Goal: Transaction & Acquisition: Purchase product/service

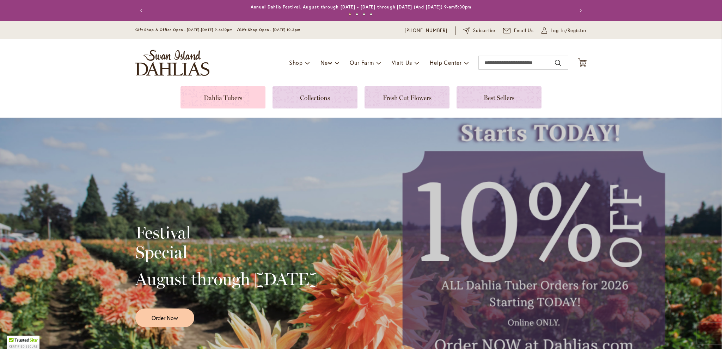
click at [215, 97] on link at bounding box center [222, 97] width 85 height 22
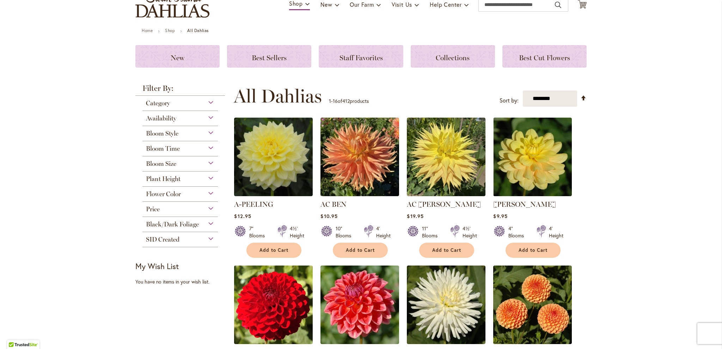
scroll to position [58, 0]
click at [209, 132] on div "Bloom Style" at bounding box center [179, 131] width 75 height 11
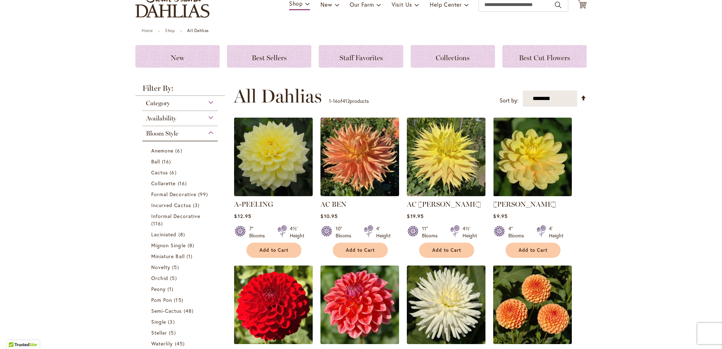
scroll to position [184, 0]
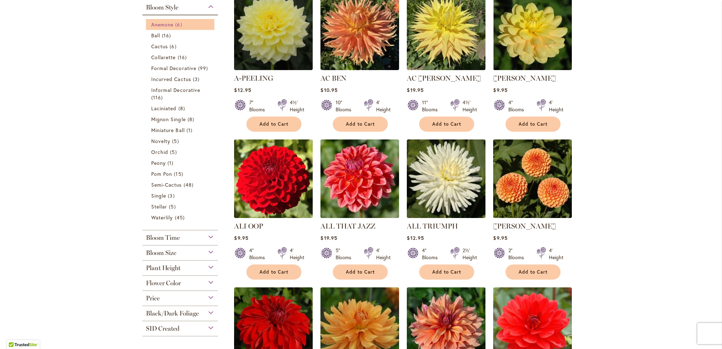
click at [169, 24] on span "Anemone" at bounding box center [162, 24] width 22 height 7
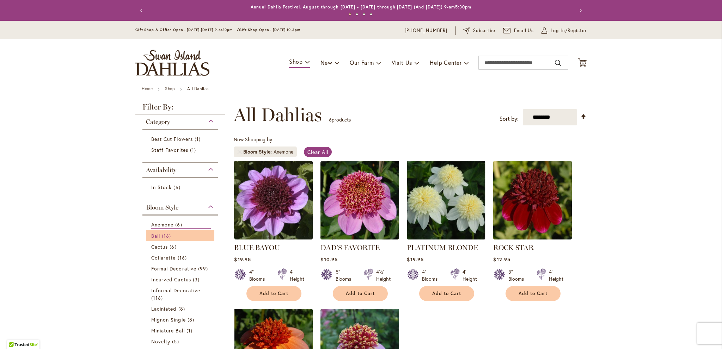
click at [154, 236] on span "Ball" at bounding box center [155, 236] width 9 height 7
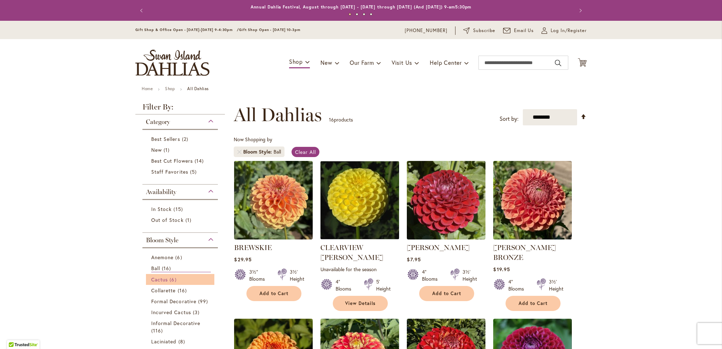
click at [166, 279] on link "Cactus 6 items" at bounding box center [181, 279] width 60 height 7
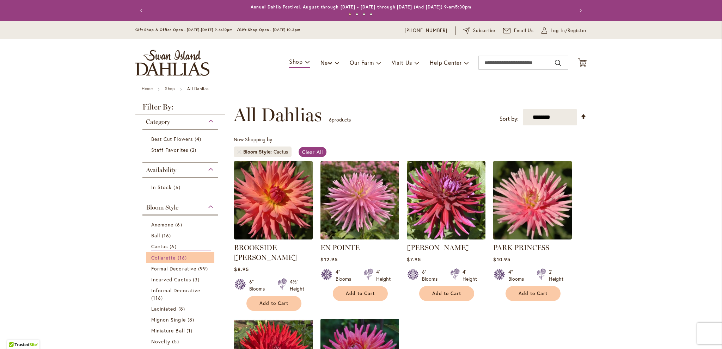
click at [158, 256] on span "Collarette" at bounding box center [163, 257] width 25 height 7
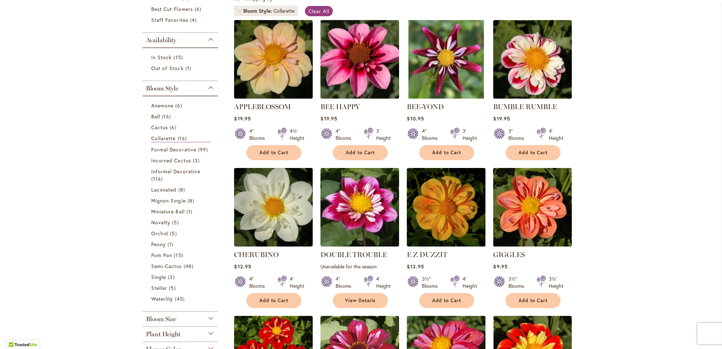
scroll to position [135, 0]
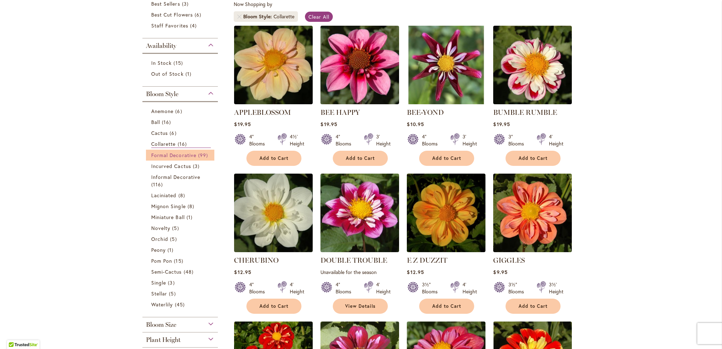
click at [176, 154] on span "Formal Decorative" at bounding box center [173, 155] width 45 height 7
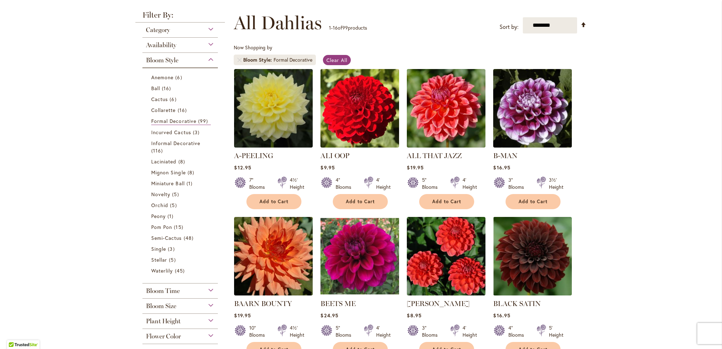
scroll to position [105, 0]
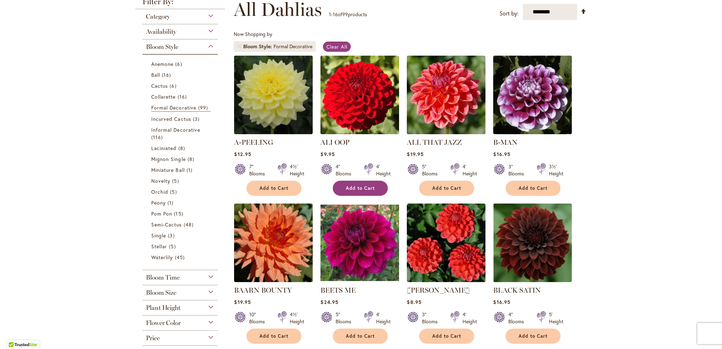
click at [346, 188] on span "Add to Cart" at bounding box center [360, 188] width 29 height 6
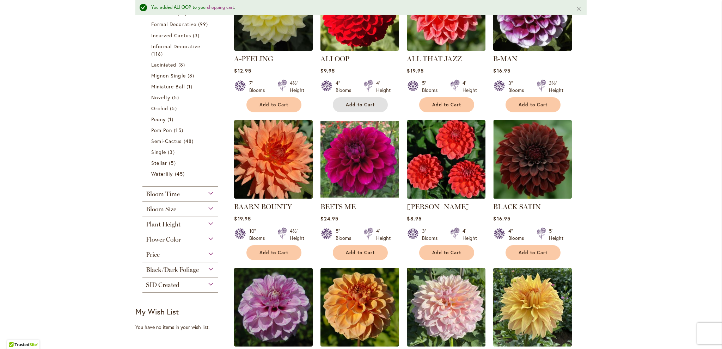
scroll to position [197, 0]
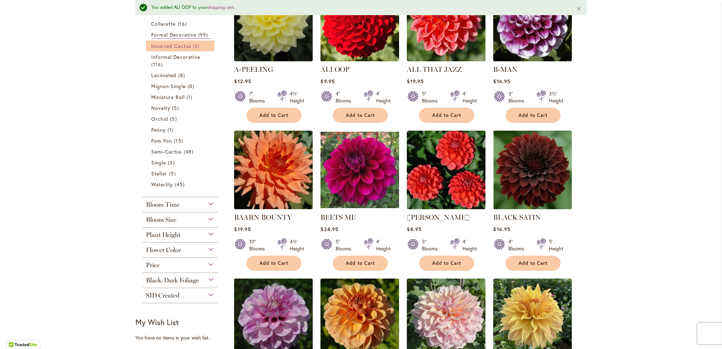
click at [179, 46] on span "Incurved Cactus" at bounding box center [171, 46] width 40 height 7
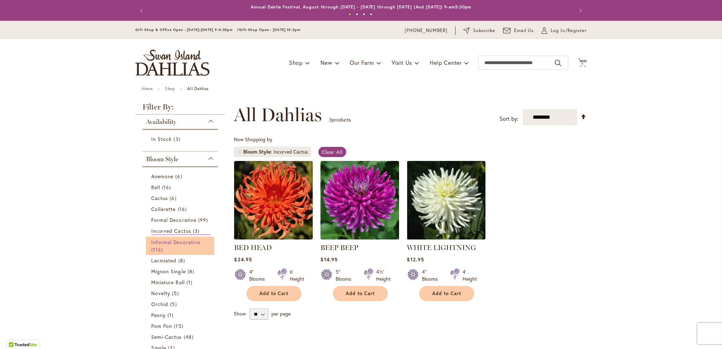
click at [165, 240] on span "Informal Decorative" at bounding box center [175, 242] width 49 height 7
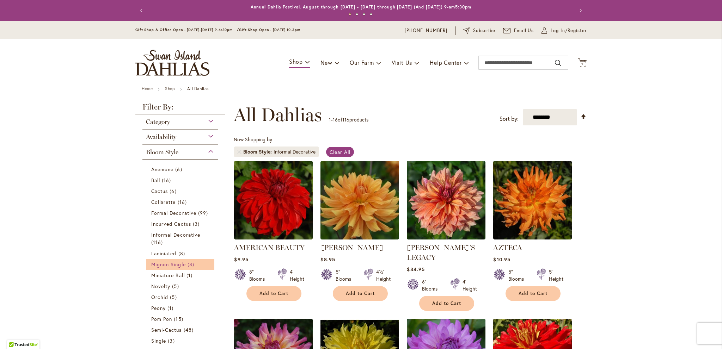
click at [158, 263] on span "Mignon Single" at bounding box center [168, 264] width 35 height 7
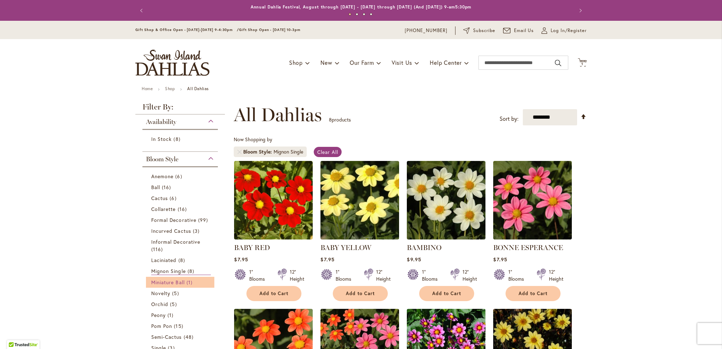
click at [159, 280] on span "Miniature Ball" at bounding box center [167, 282] width 33 height 7
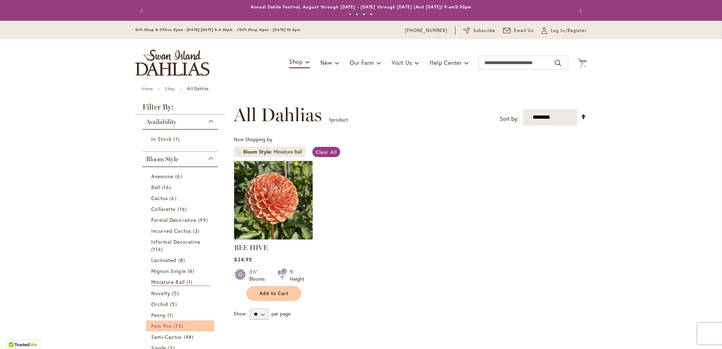
click at [155, 325] on span "Pom Pon" at bounding box center [161, 326] width 21 height 7
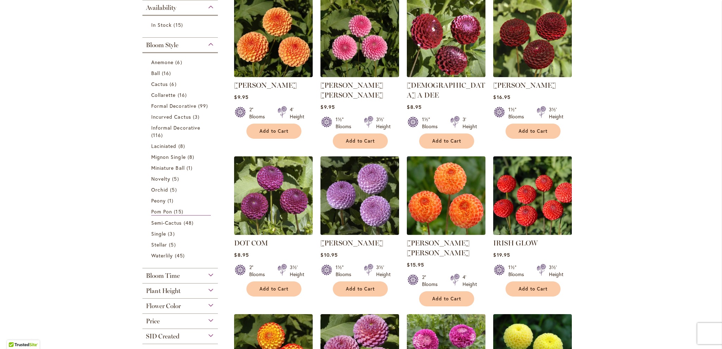
scroll to position [164, 0]
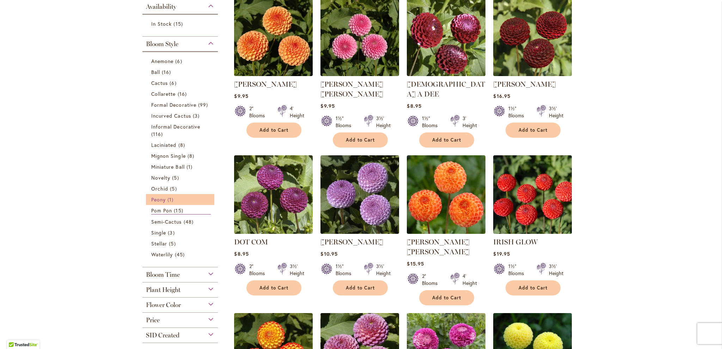
click at [155, 198] on span "Peony" at bounding box center [158, 199] width 14 height 7
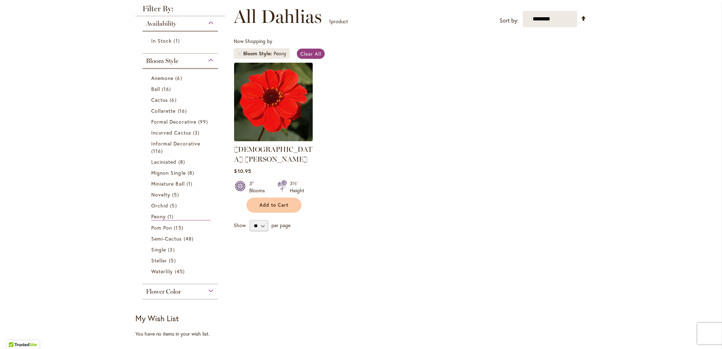
scroll to position [99, 0]
click at [152, 268] on span "Waterlily" at bounding box center [161, 271] width 21 height 7
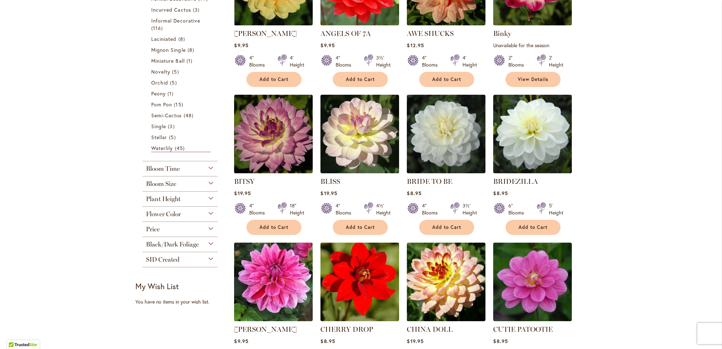
scroll to position [204, 0]
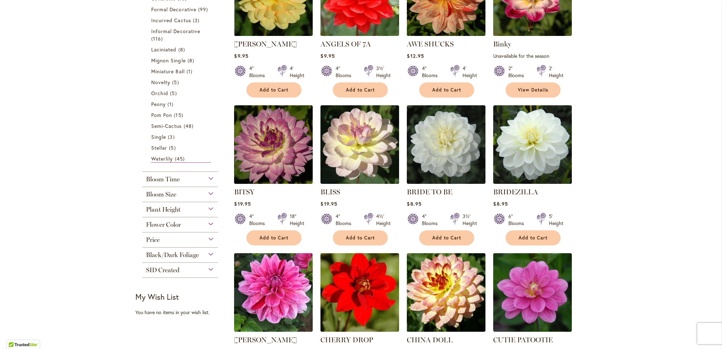
click at [173, 254] on span "Black/Dark Foliage" at bounding box center [172, 255] width 53 height 8
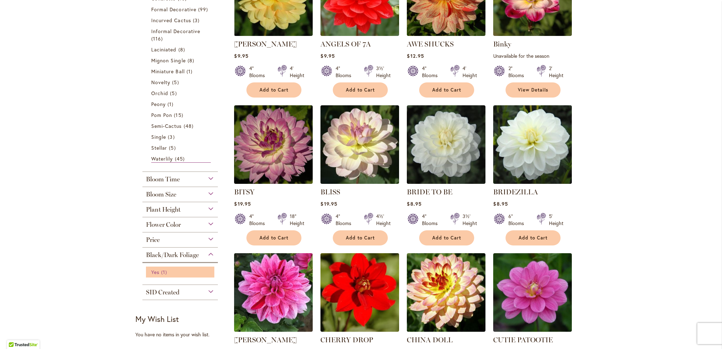
click at [155, 271] on span "Yes" at bounding box center [155, 272] width 8 height 7
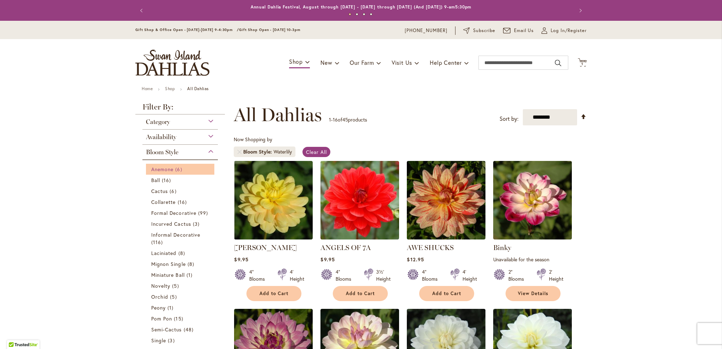
click at [155, 168] on span "Anemone" at bounding box center [162, 169] width 22 height 7
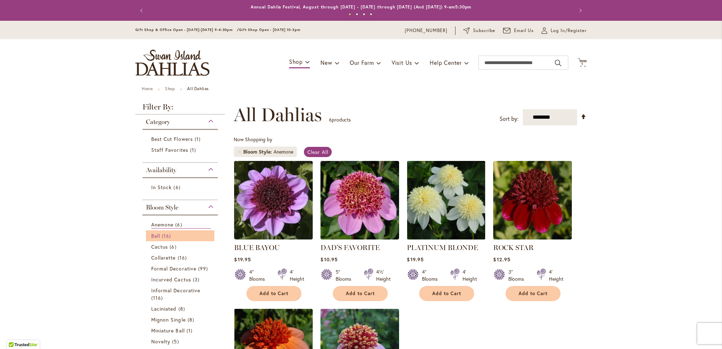
click at [155, 235] on span "Ball" at bounding box center [155, 236] width 9 height 7
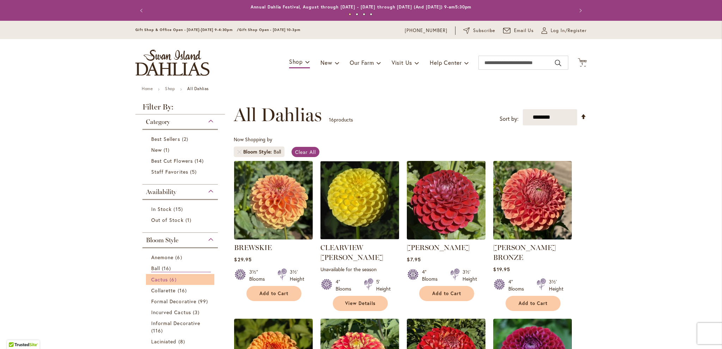
click at [153, 279] on span "Cactus" at bounding box center [159, 279] width 17 height 7
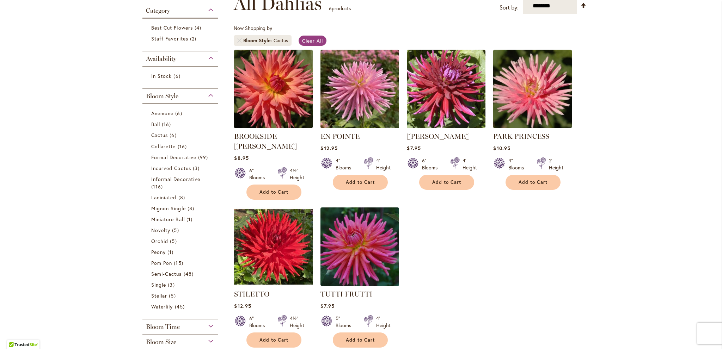
scroll to position [104, 0]
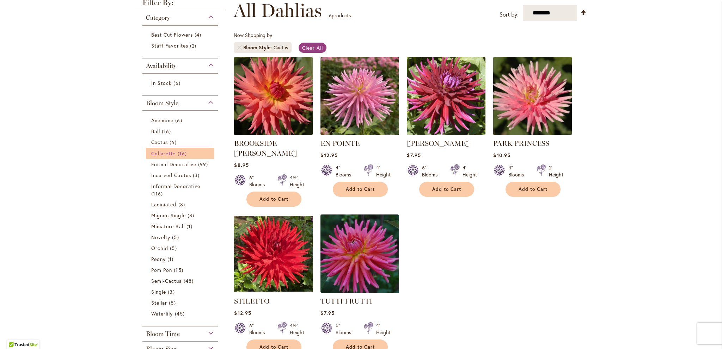
click at [159, 150] on span "Collarette" at bounding box center [163, 153] width 25 height 7
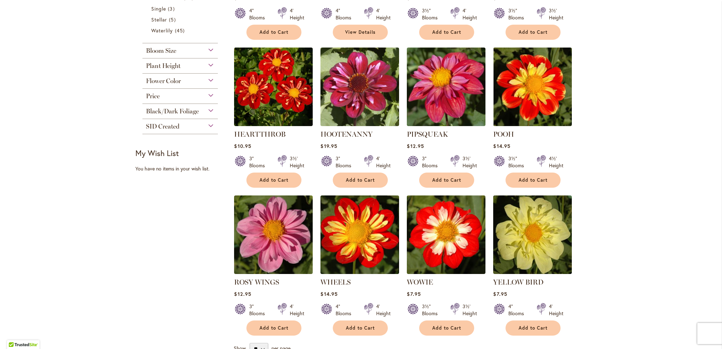
scroll to position [384, 0]
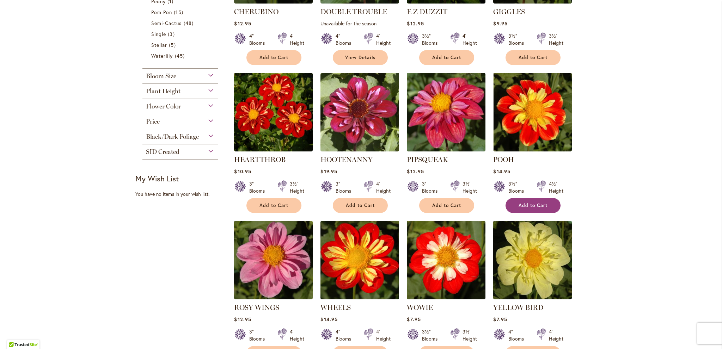
click at [518, 203] on span "Add to Cart" at bounding box center [532, 206] width 29 height 6
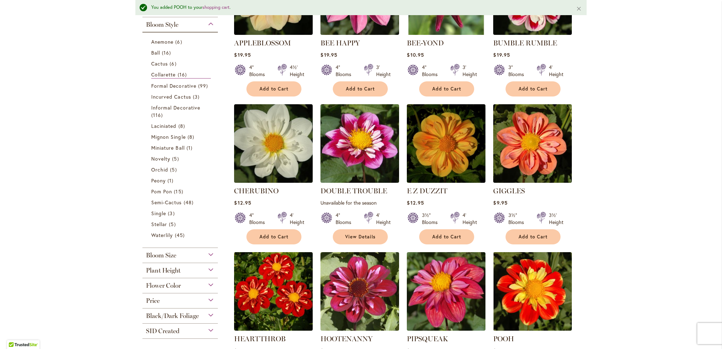
scroll to position [218, 0]
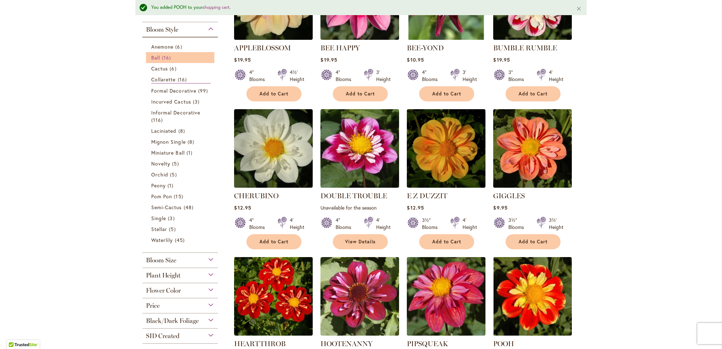
click at [154, 57] on span "Ball" at bounding box center [155, 57] width 9 height 7
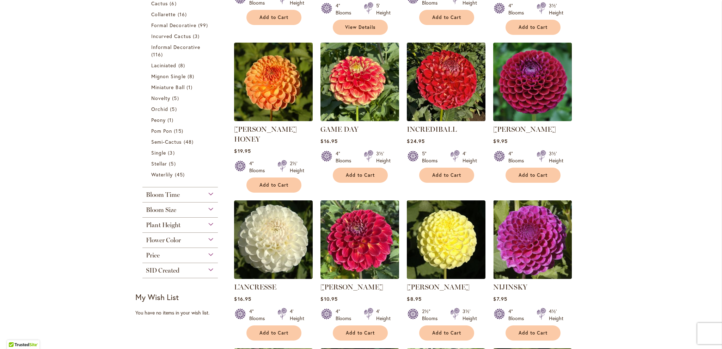
scroll to position [263, 0]
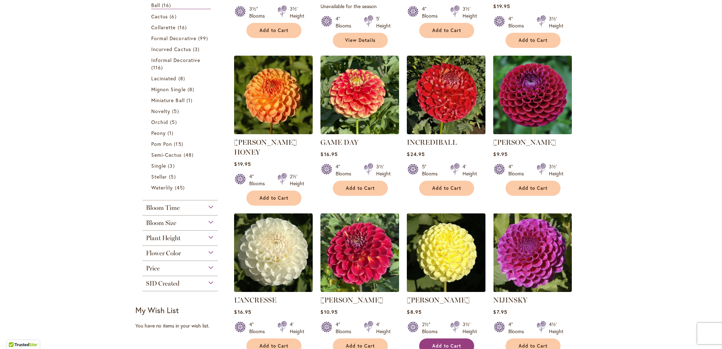
click at [452, 343] on span "Add to Cart" at bounding box center [446, 346] width 29 height 6
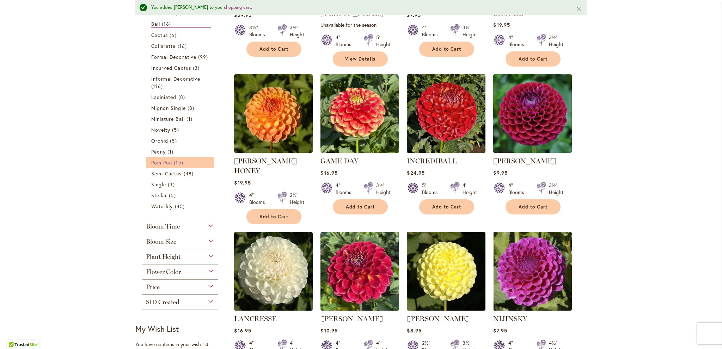
scroll to position [282, 0]
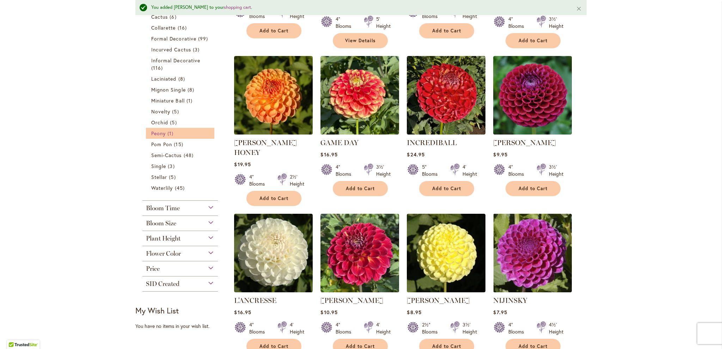
click at [160, 131] on span "Peony" at bounding box center [158, 133] width 14 height 7
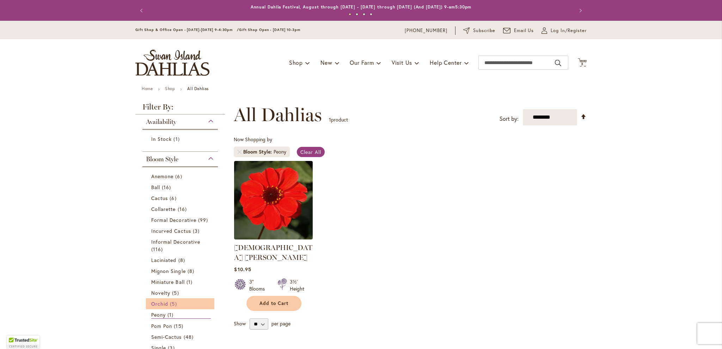
click at [159, 302] on span "Orchid" at bounding box center [159, 304] width 17 height 7
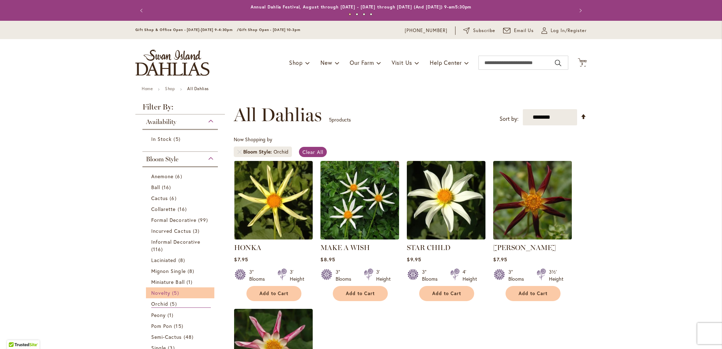
click at [158, 291] on span "Novelty" at bounding box center [160, 293] width 19 height 7
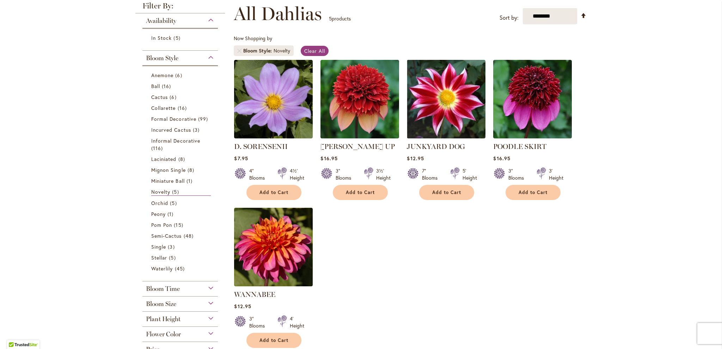
scroll to position [97, 0]
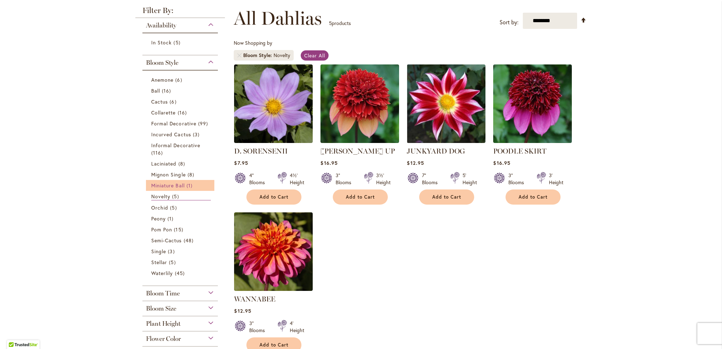
click at [161, 184] on span "Miniature Ball" at bounding box center [167, 185] width 33 height 7
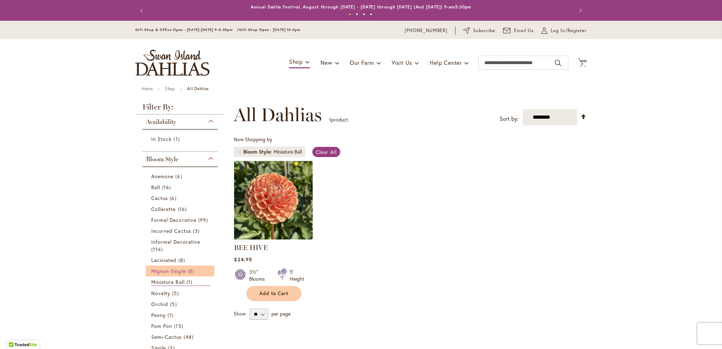
click at [161, 270] on span "Mignon Single" at bounding box center [168, 271] width 35 height 7
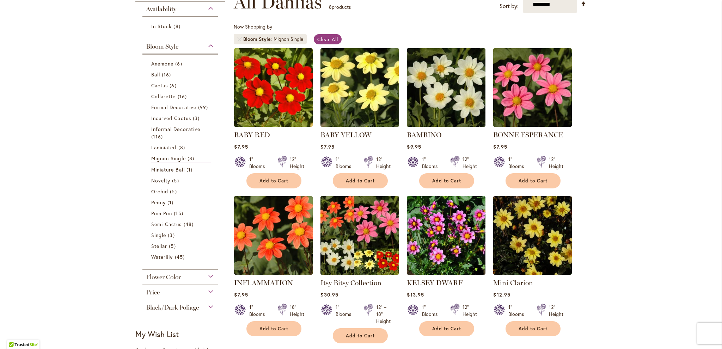
scroll to position [121, 0]
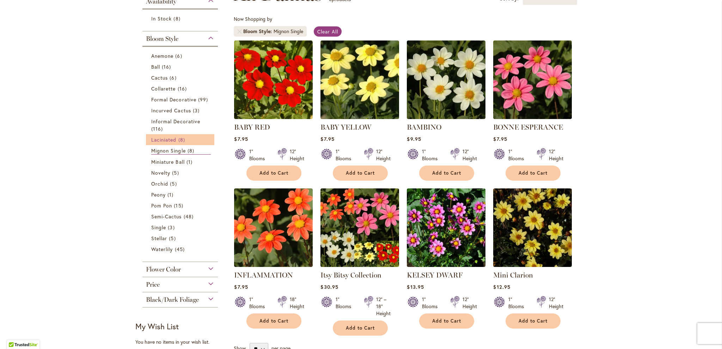
click at [164, 138] on span "Laciniated" at bounding box center [163, 139] width 25 height 7
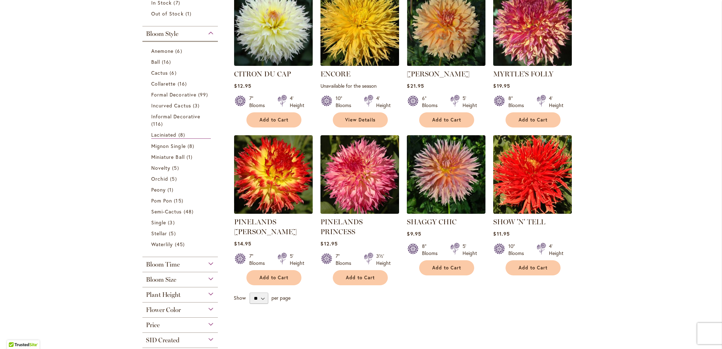
scroll to position [174, 0]
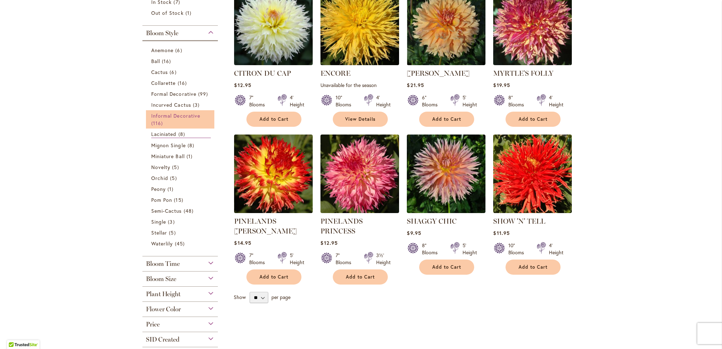
click at [158, 115] on span "Informal Decorative" at bounding box center [175, 115] width 49 height 7
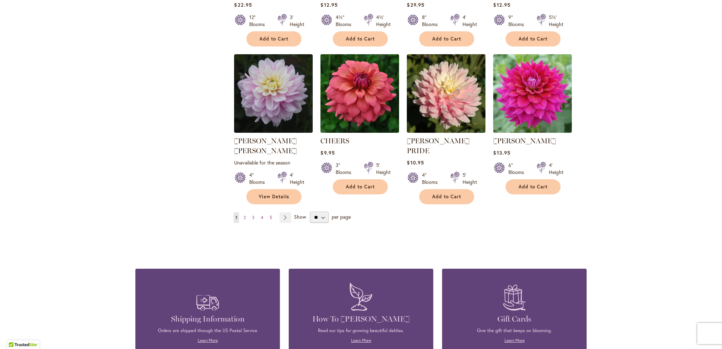
scroll to position [562, 0]
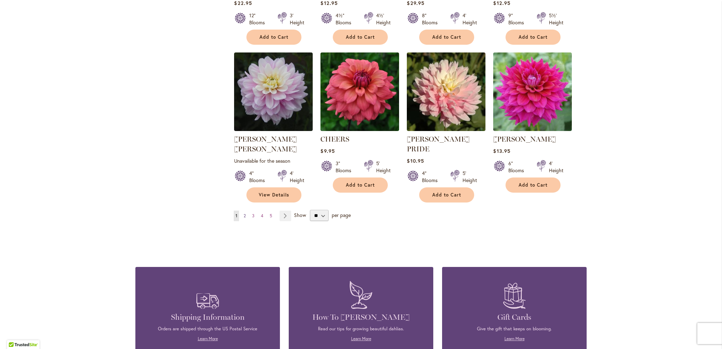
click at [244, 213] on span "2" at bounding box center [245, 215] width 2 height 5
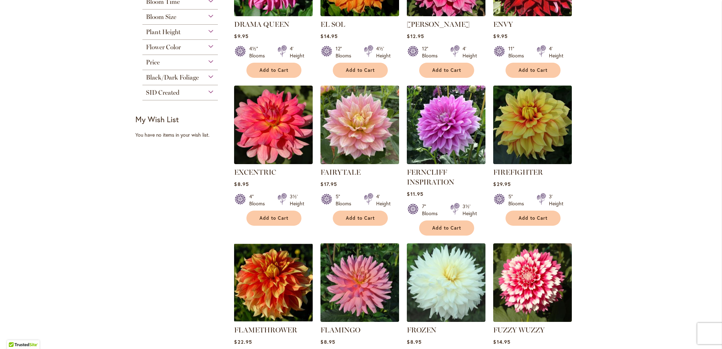
scroll to position [360, 0]
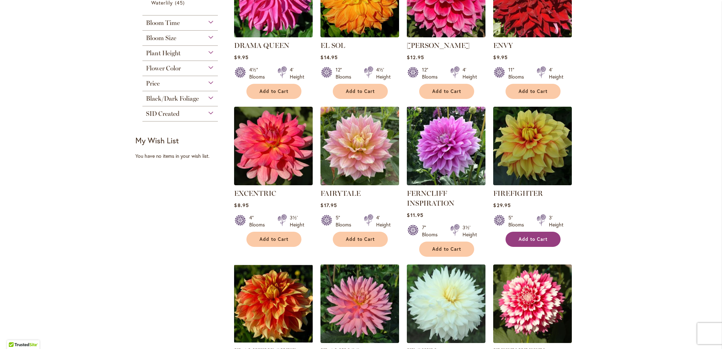
click at [537, 235] on button "Add to Cart" at bounding box center [532, 239] width 55 height 15
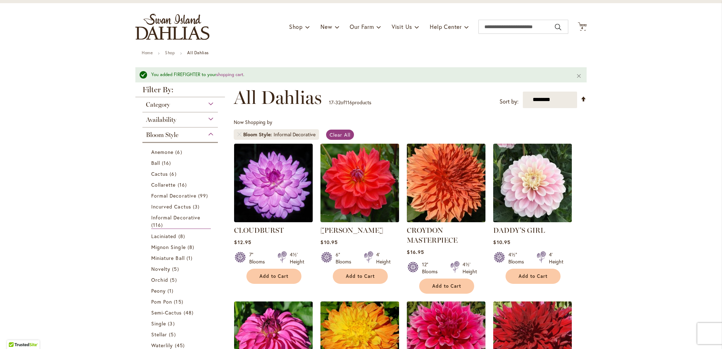
scroll to position [0, 0]
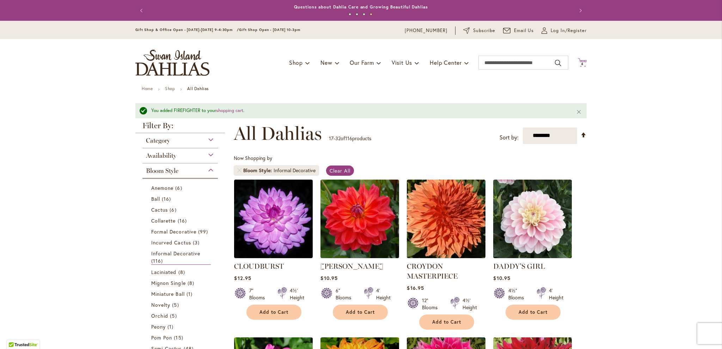
click at [580, 61] on icon at bounding box center [582, 62] width 9 height 8
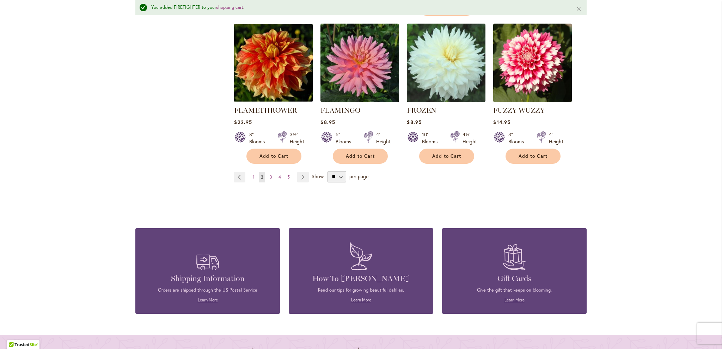
scroll to position [622, 0]
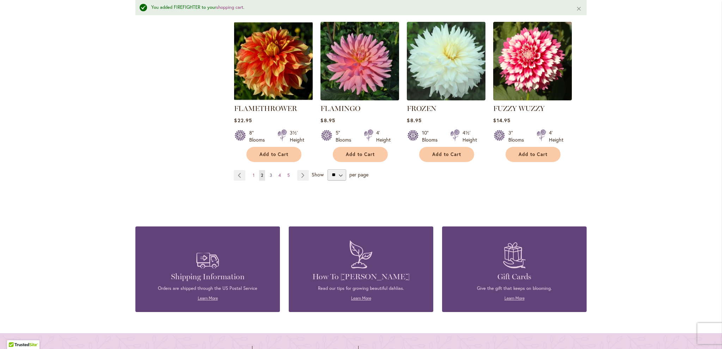
click at [270, 173] on span "3" at bounding box center [271, 175] width 2 height 5
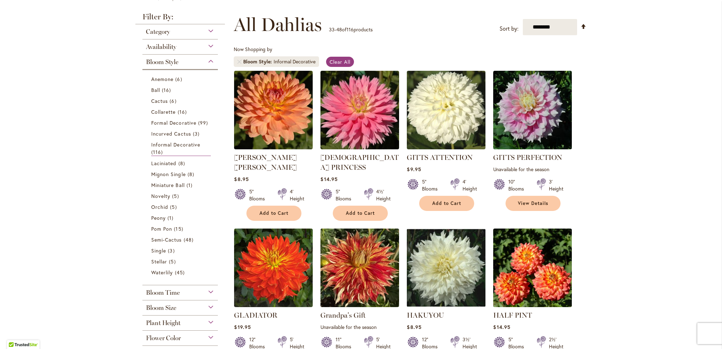
scroll to position [94, 0]
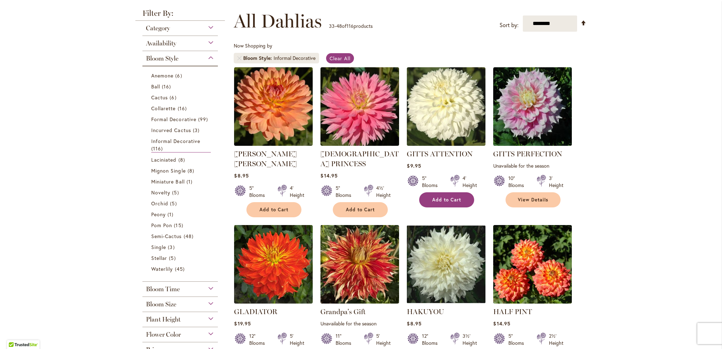
click at [444, 198] on span "Add to Cart" at bounding box center [446, 200] width 29 height 6
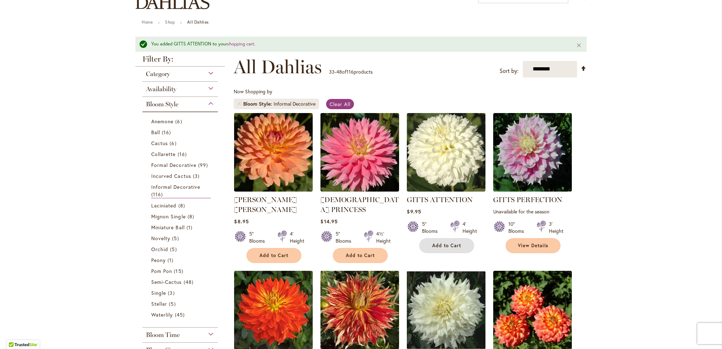
scroll to position [0, 0]
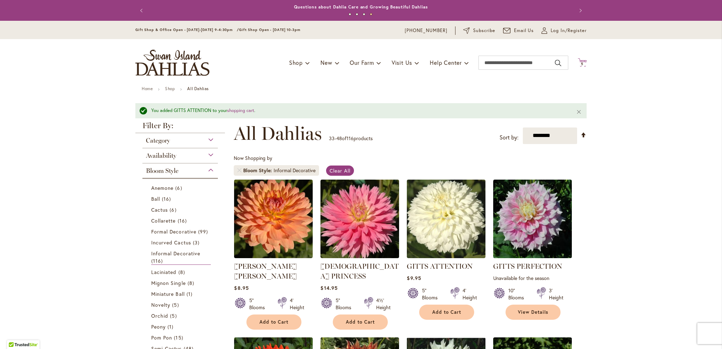
click at [580, 60] on icon at bounding box center [582, 62] width 9 height 8
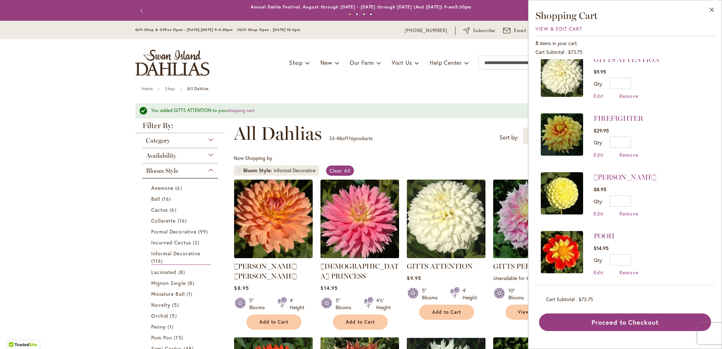
scroll to position [6, 0]
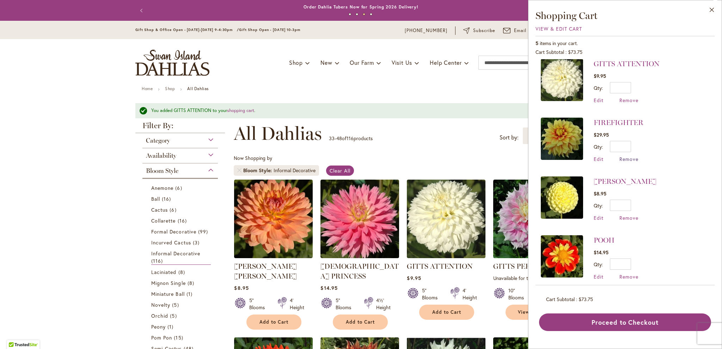
click at [631, 158] on span "Remove" at bounding box center [628, 159] width 19 height 7
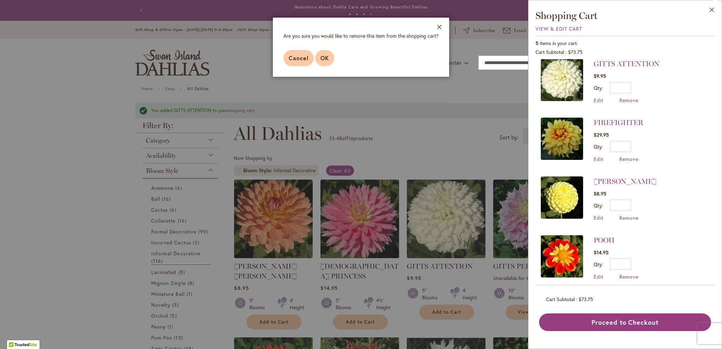
click at [319, 57] on button "OK" at bounding box center [324, 58] width 19 height 16
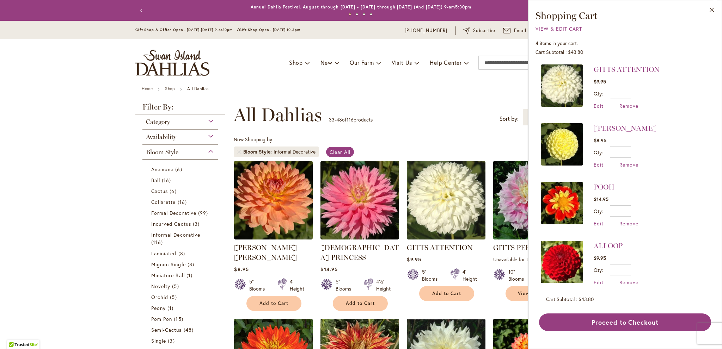
click at [431, 137] on div "Now Shopping by Bloom Style Informal Decorative Clear All" at bounding box center [410, 148] width 353 height 25
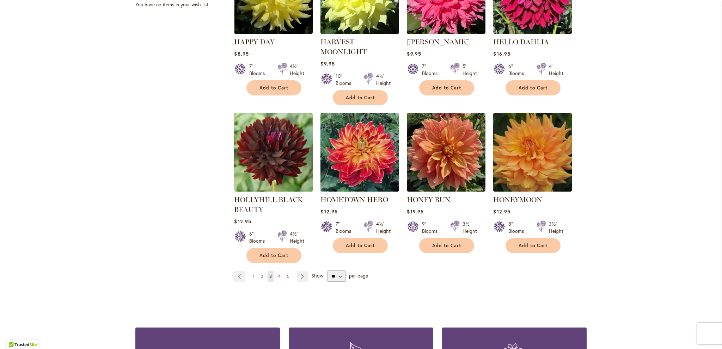
scroll to position [515, 0]
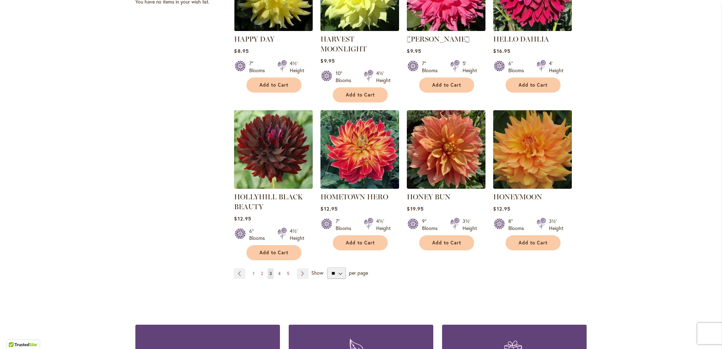
click at [278, 269] on link "Page 4" at bounding box center [279, 274] width 6 height 11
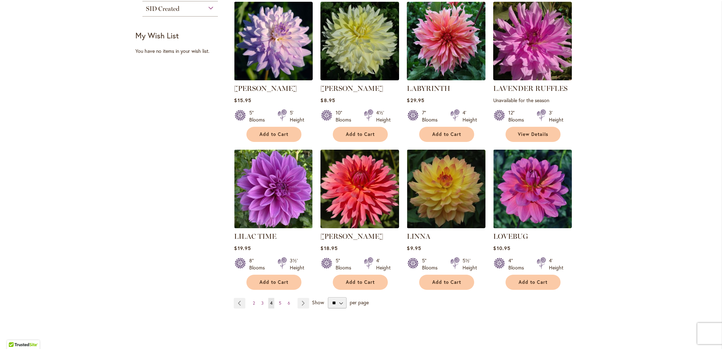
scroll to position [474, 0]
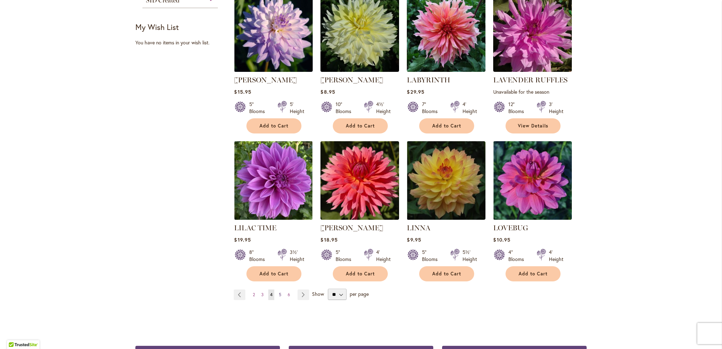
click at [279, 293] on span "5" at bounding box center [280, 294] width 2 height 5
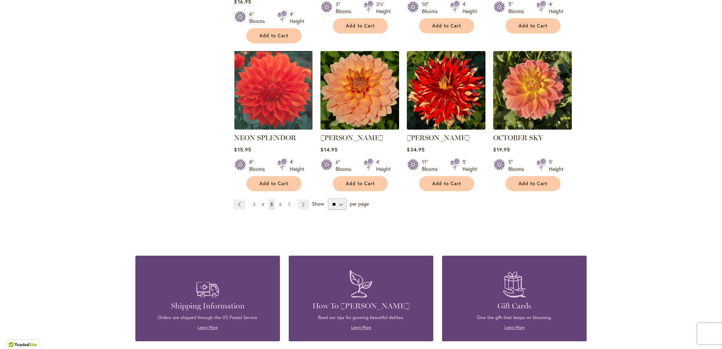
scroll to position [579, 0]
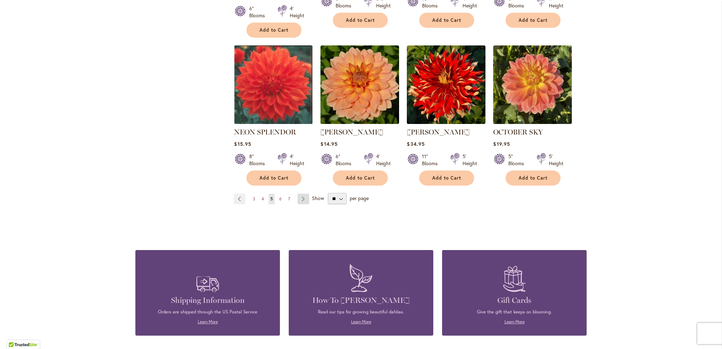
click at [299, 194] on link "Page Next" at bounding box center [303, 199] width 12 height 11
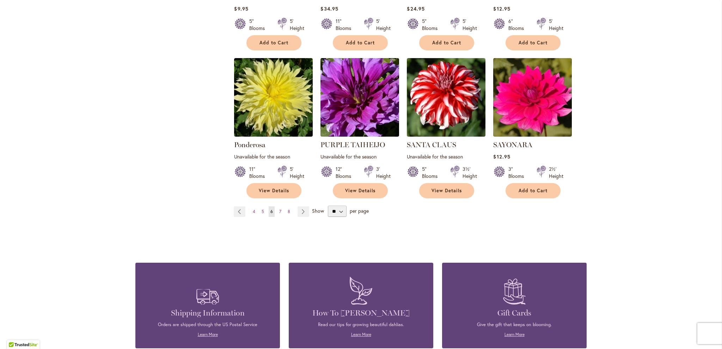
scroll to position [564, 0]
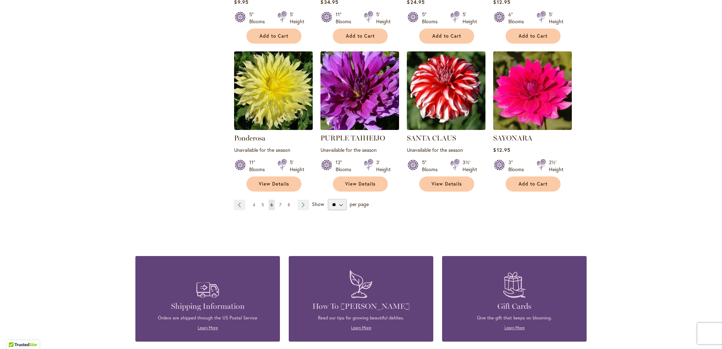
click at [279, 202] on span "7" at bounding box center [280, 204] width 2 height 5
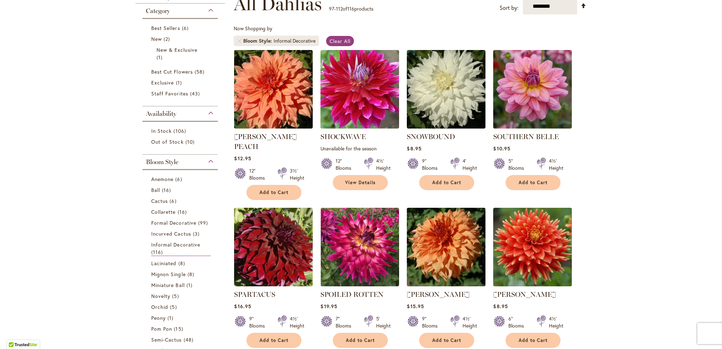
scroll to position [121, 0]
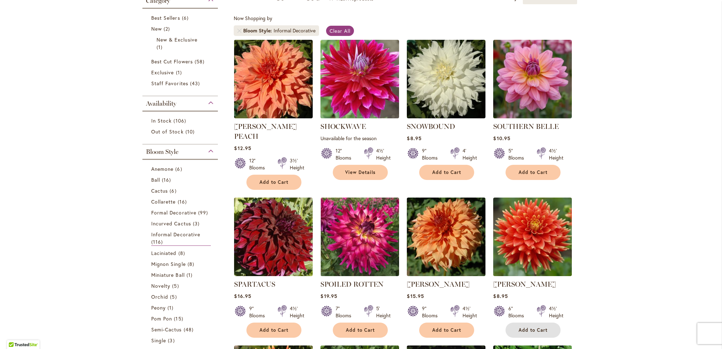
click at [540, 327] on span "Add to Cart" at bounding box center [532, 330] width 29 height 6
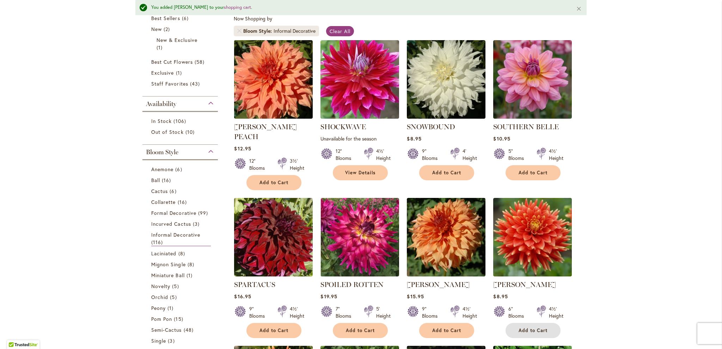
scroll to position [0, 0]
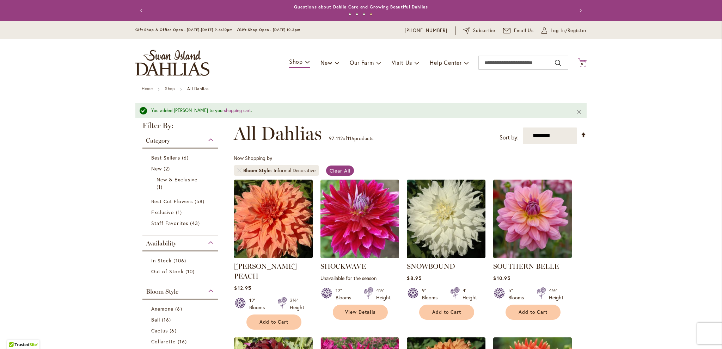
click at [578, 61] on icon "Cart .cls-1 { fill: #231f20; }" at bounding box center [582, 62] width 9 height 9
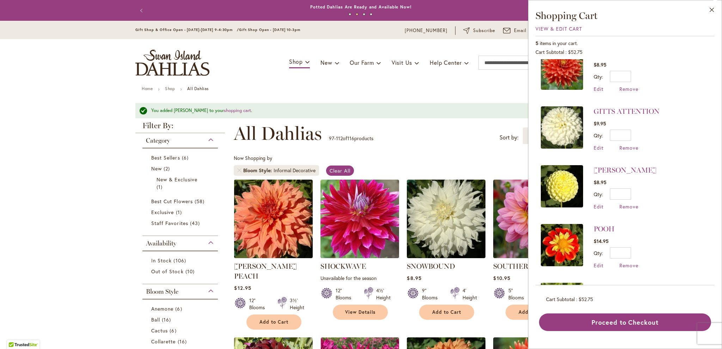
scroll to position [22, 0]
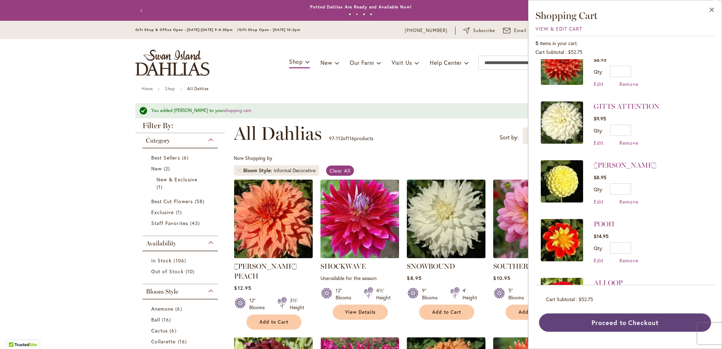
click at [638, 319] on button "Proceed to Checkout" at bounding box center [625, 323] width 172 height 18
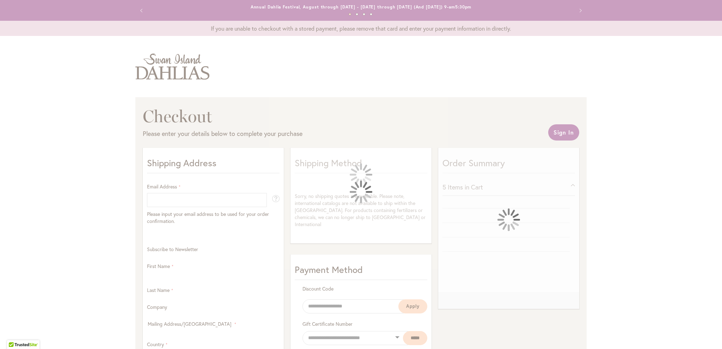
select select "**"
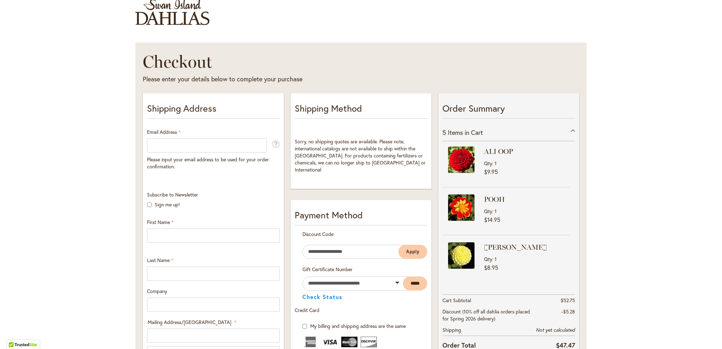
scroll to position [54, 0]
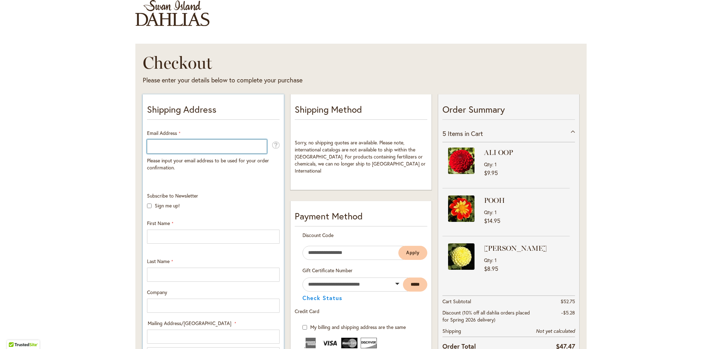
click at [150, 144] on input "Email Address" at bounding box center [207, 147] width 120 height 14
type input "**********"
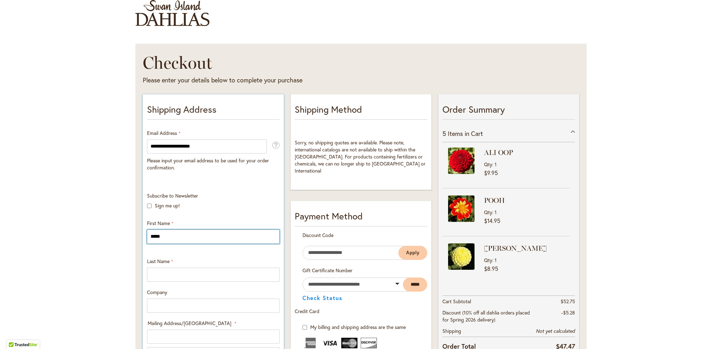
type input "******"
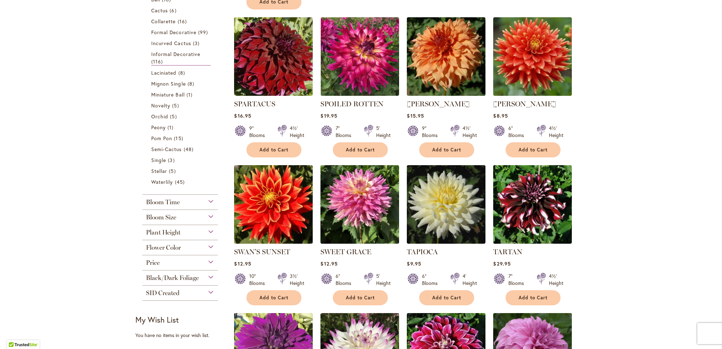
scroll to position [303, 0]
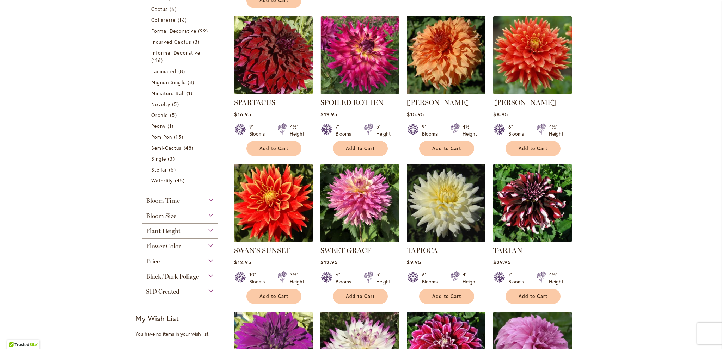
click at [208, 199] on div "Bloom Time" at bounding box center [179, 198] width 75 height 11
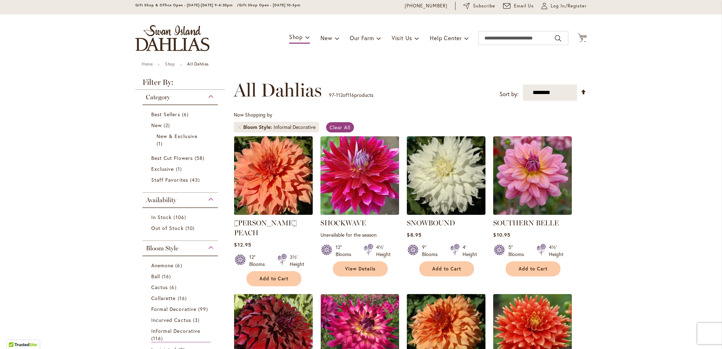
scroll to position [19, 0]
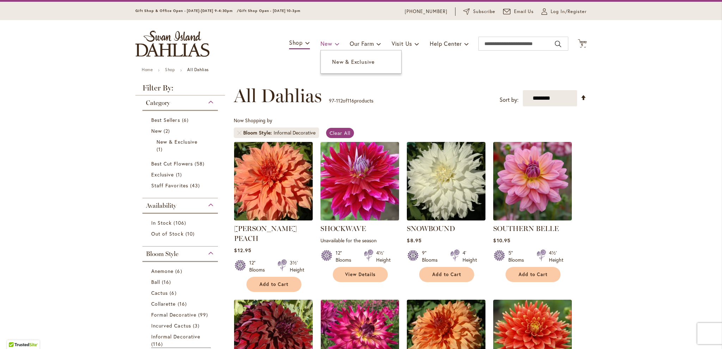
click at [335, 43] on span at bounding box center [337, 43] width 5 height 11
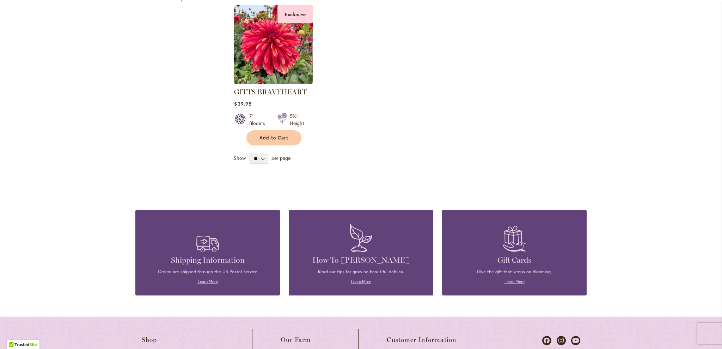
scroll to position [282, 0]
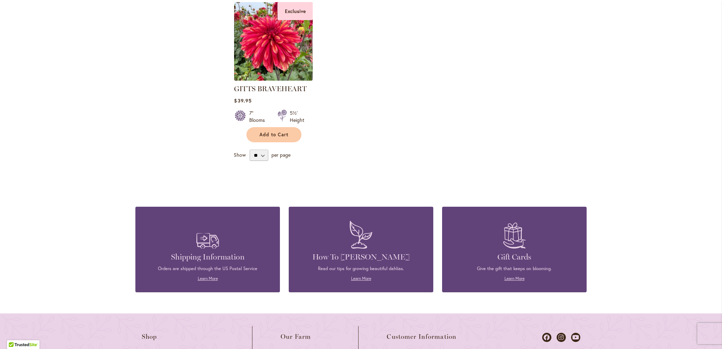
click at [345, 256] on h4 "How To [PERSON_NAME]" at bounding box center [360, 257] width 123 height 10
click at [361, 277] on link "Learn More" at bounding box center [361, 278] width 20 height 5
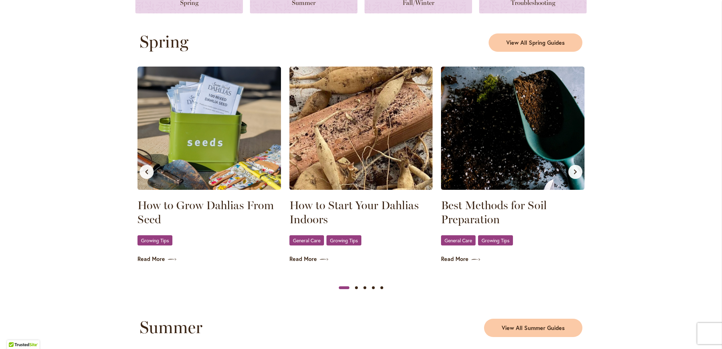
scroll to position [368, 0]
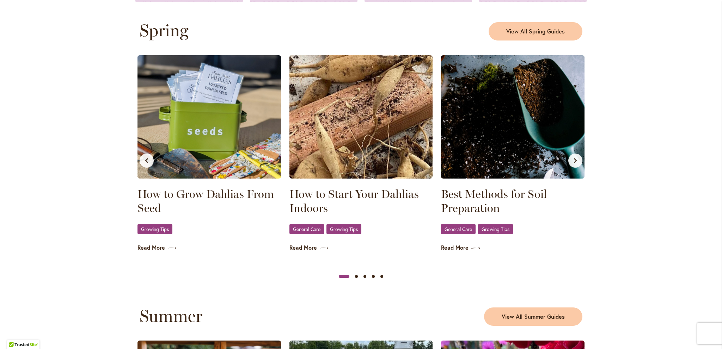
click at [449, 252] on div "Best Methods for Soil Preparation General Care , Growing Tips Read More" at bounding box center [513, 153] width 148 height 201
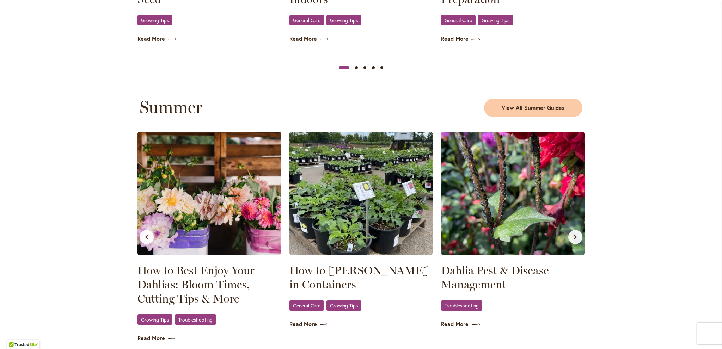
scroll to position [603, 0]
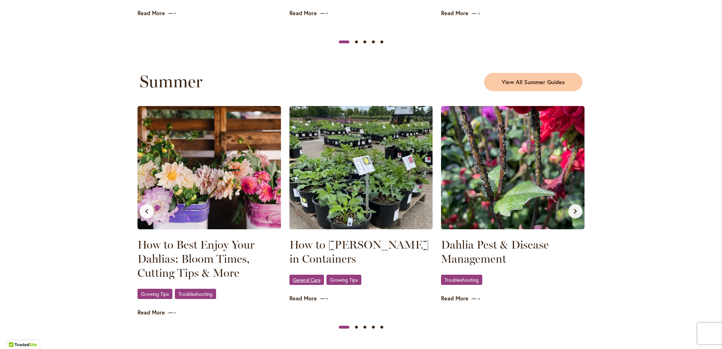
click at [291, 284] on link "General Care" at bounding box center [306, 280] width 35 height 10
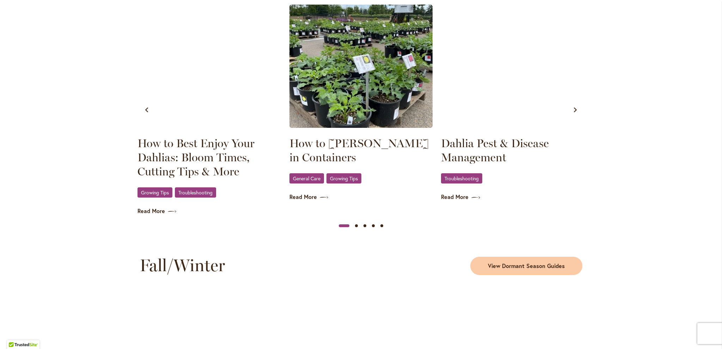
scroll to position [715, 0]
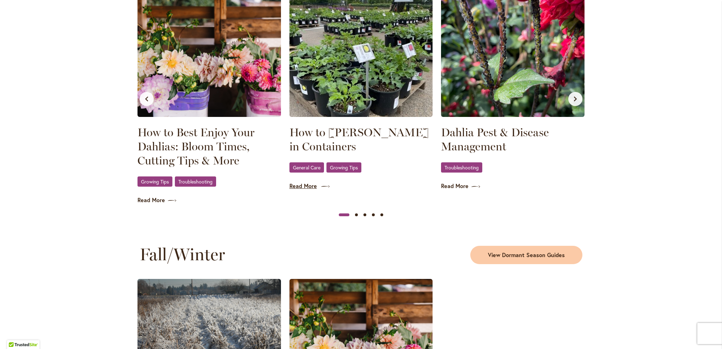
click at [314, 184] on link "Read More" at bounding box center [360, 186] width 143 height 8
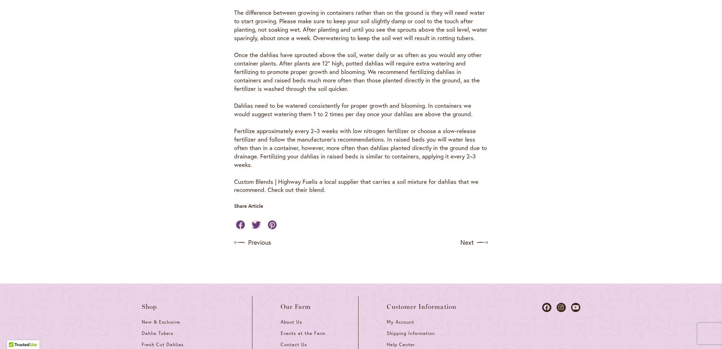
scroll to position [425, 0]
